Goal: Use online tool/utility: Utilize a website feature to perform a specific function

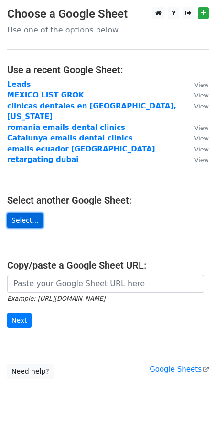
click at [22, 213] on link "Select..." at bounding box center [25, 220] width 36 height 15
click at [166, 59] on main "Choose a Google Sheet Use one of the options below... Use a recent Google Sheet…" at bounding box center [108, 193] width 216 height 372
click at [28, 213] on link "Select..." at bounding box center [25, 220] width 36 height 15
click at [33, 213] on link "Select..." at bounding box center [25, 220] width 36 height 15
click at [19, 213] on link "Select..." at bounding box center [25, 220] width 36 height 15
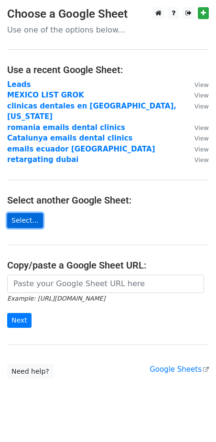
click at [29, 213] on link "Select..." at bounding box center [25, 220] width 36 height 15
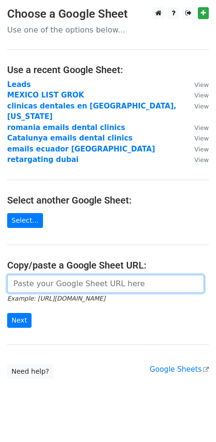
click at [35, 275] on input "url" at bounding box center [105, 284] width 197 height 18
paste input "https://docs.google.com/spreadsheets/d/1Vyybt2zxZXEC9p30mXaOY0jg6b8REH2HjZR7Ezc…"
type input "https://docs.google.com/spreadsheets/d/1Vyybt2zxZXEC9p30mXaOY0jg6b8REH2HjZR7Ezc…"
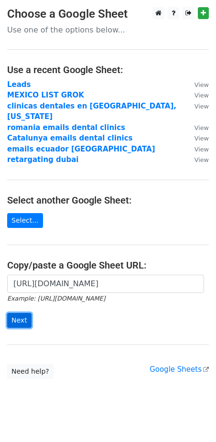
scroll to position [0, 0]
click at [22, 313] on input "Next" at bounding box center [19, 320] width 24 height 15
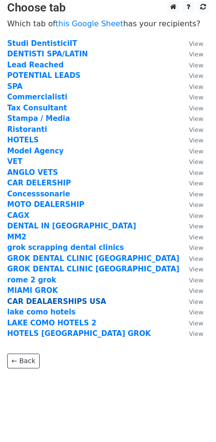
scroll to position [9, 0]
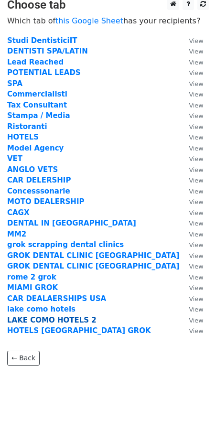
click at [56, 320] on strong "LAKE COMO HOTELS 2" at bounding box center [51, 320] width 89 height 9
